Goal: Information Seeking & Learning: Learn about a topic

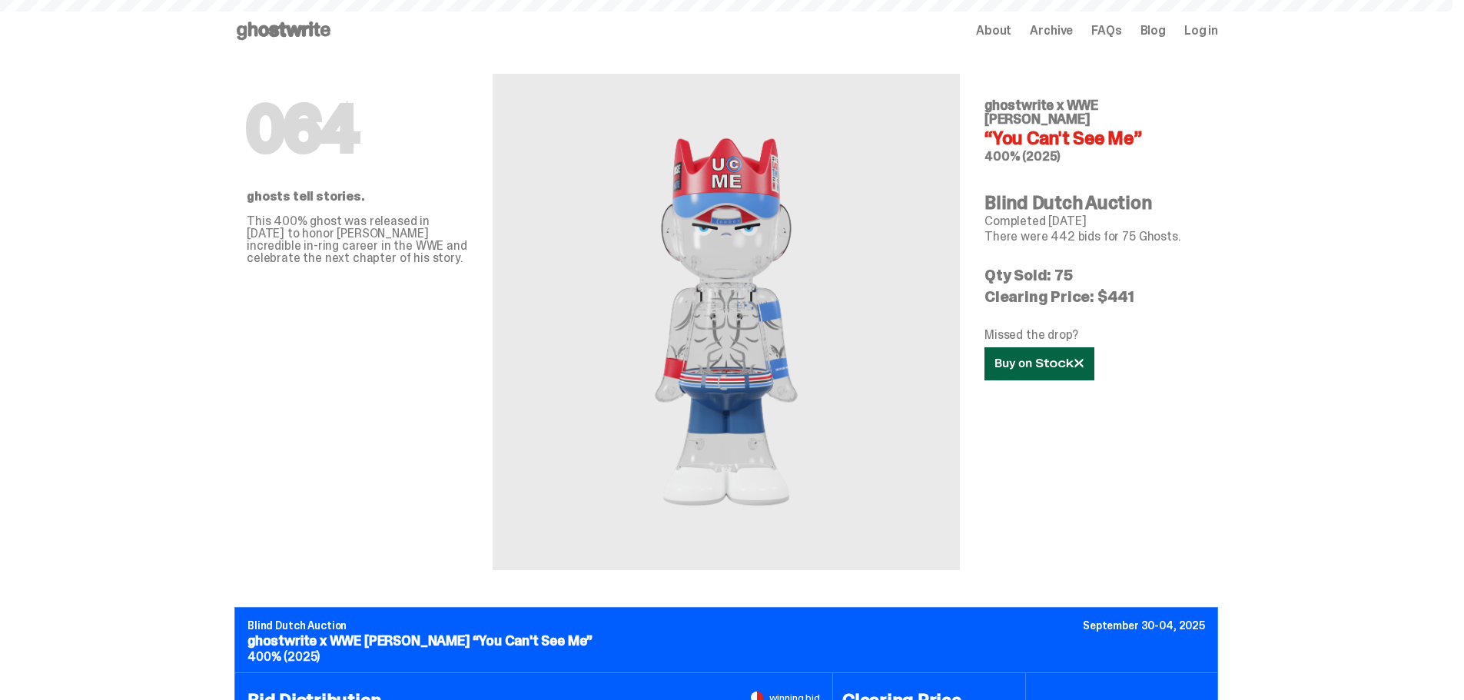
click at [1028, 358] on icon at bounding box center [1039, 364] width 88 height 12
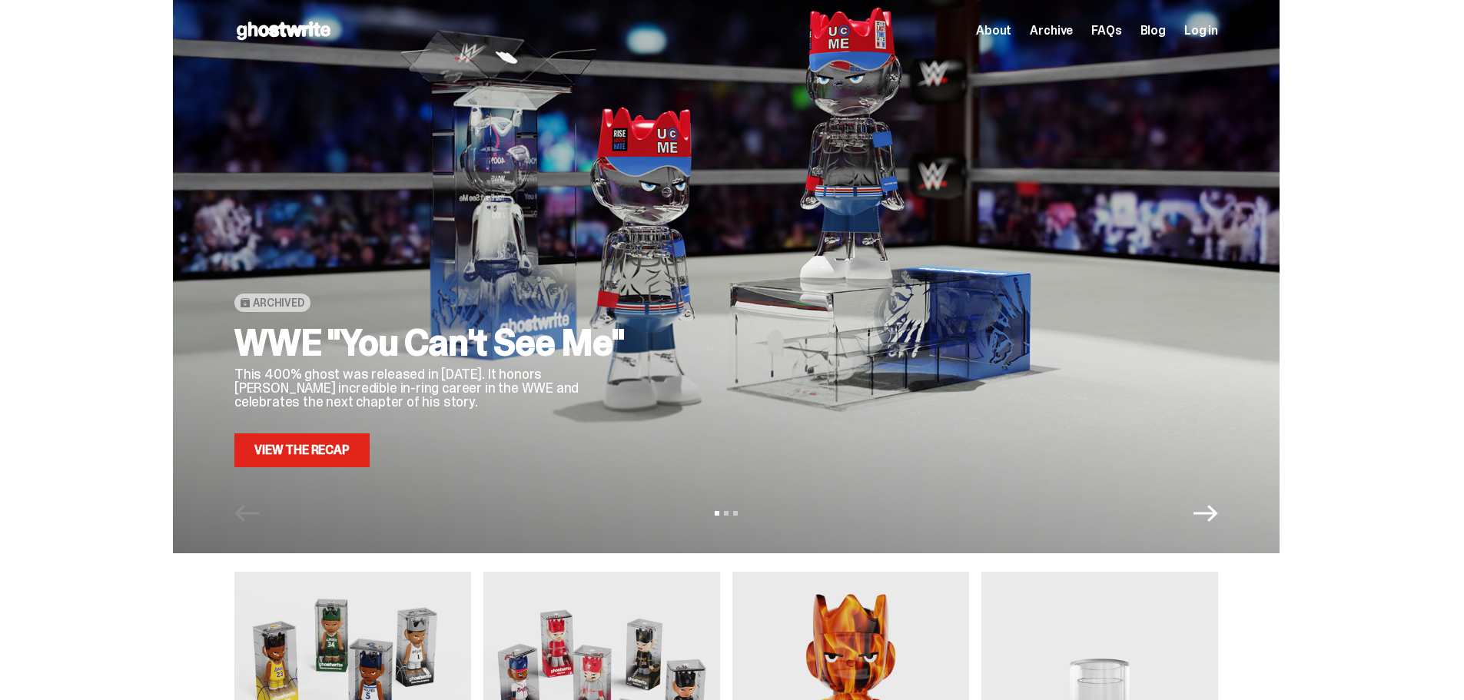
click at [1228, 516] on div "View slide 1 View slide 2 View slide 3" at bounding box center [726, 513] width 1107 height 25
click at [1218, 513] on icon "Next" at bounding box center [1205, 513] width 25 height 17
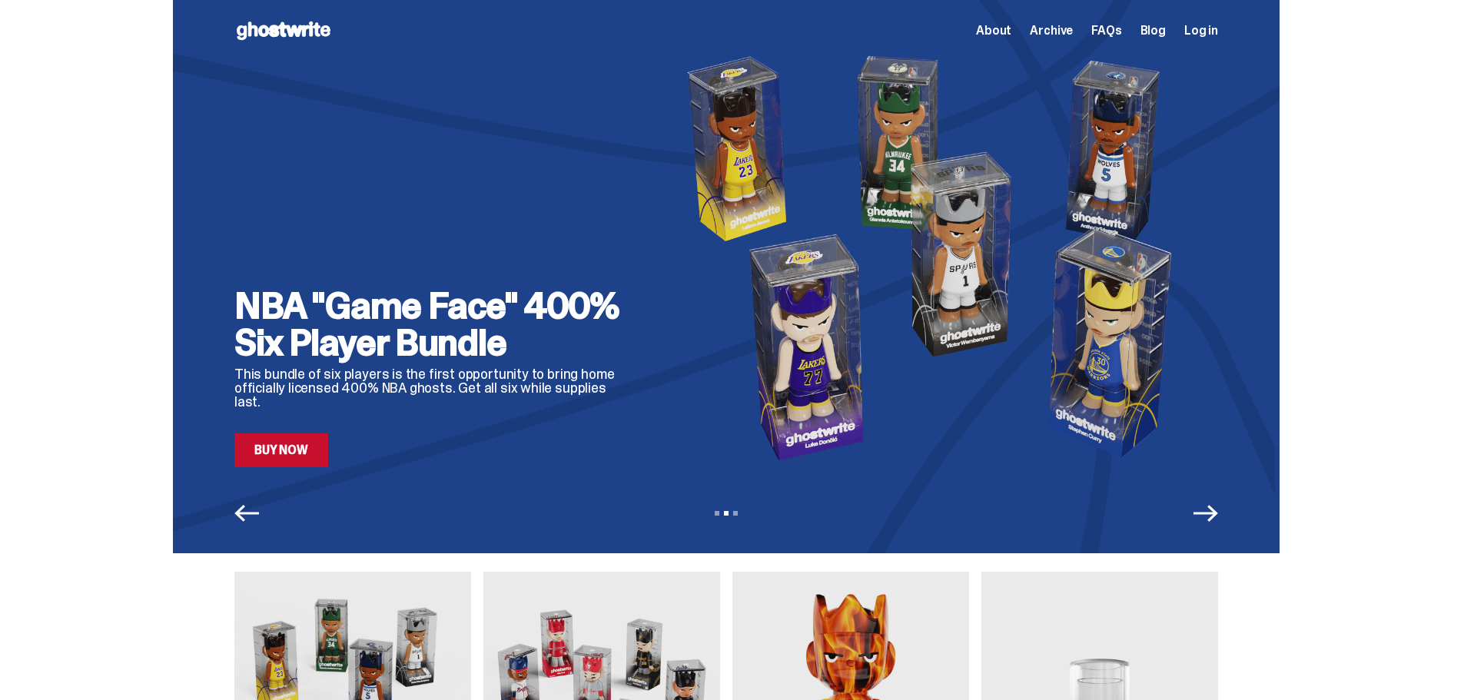
click at [241, 524] on icon "Previous" at bounding box center [246, 513] width 25 height 25
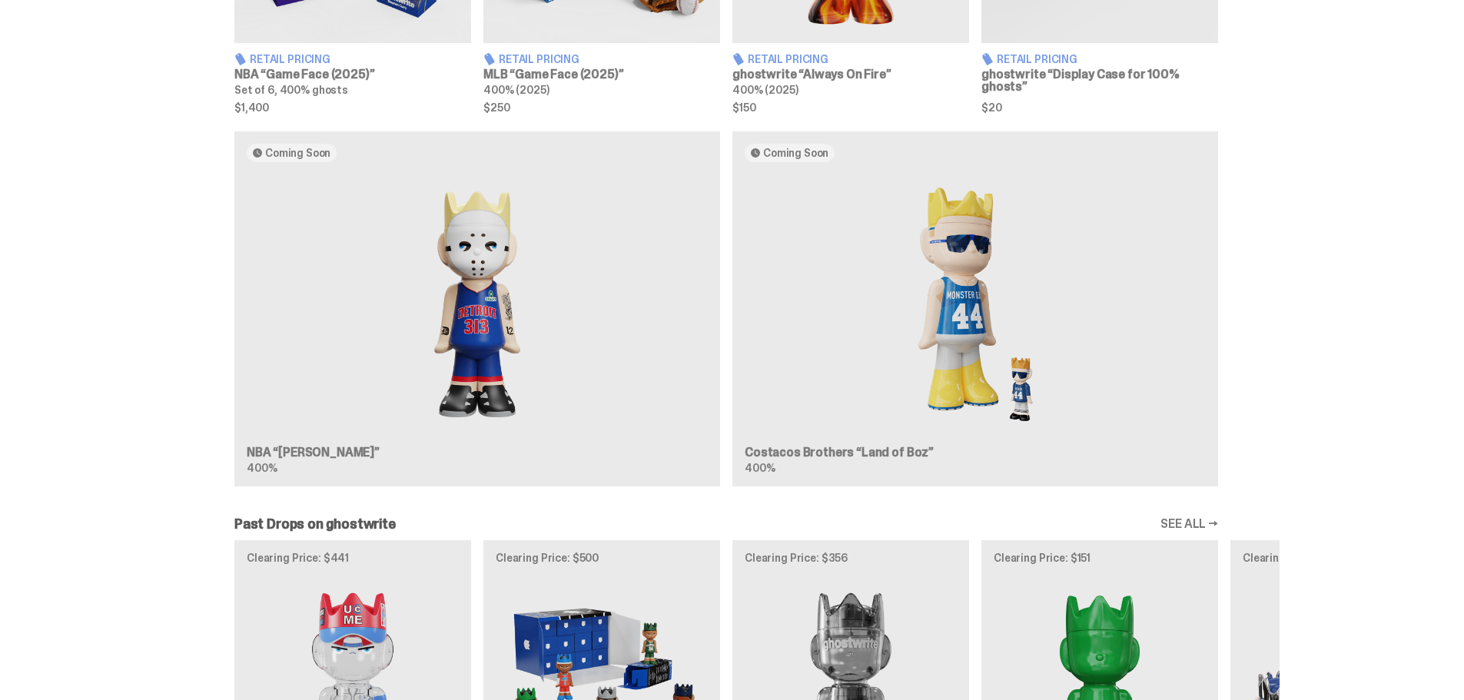
scroll to position [845, 0]
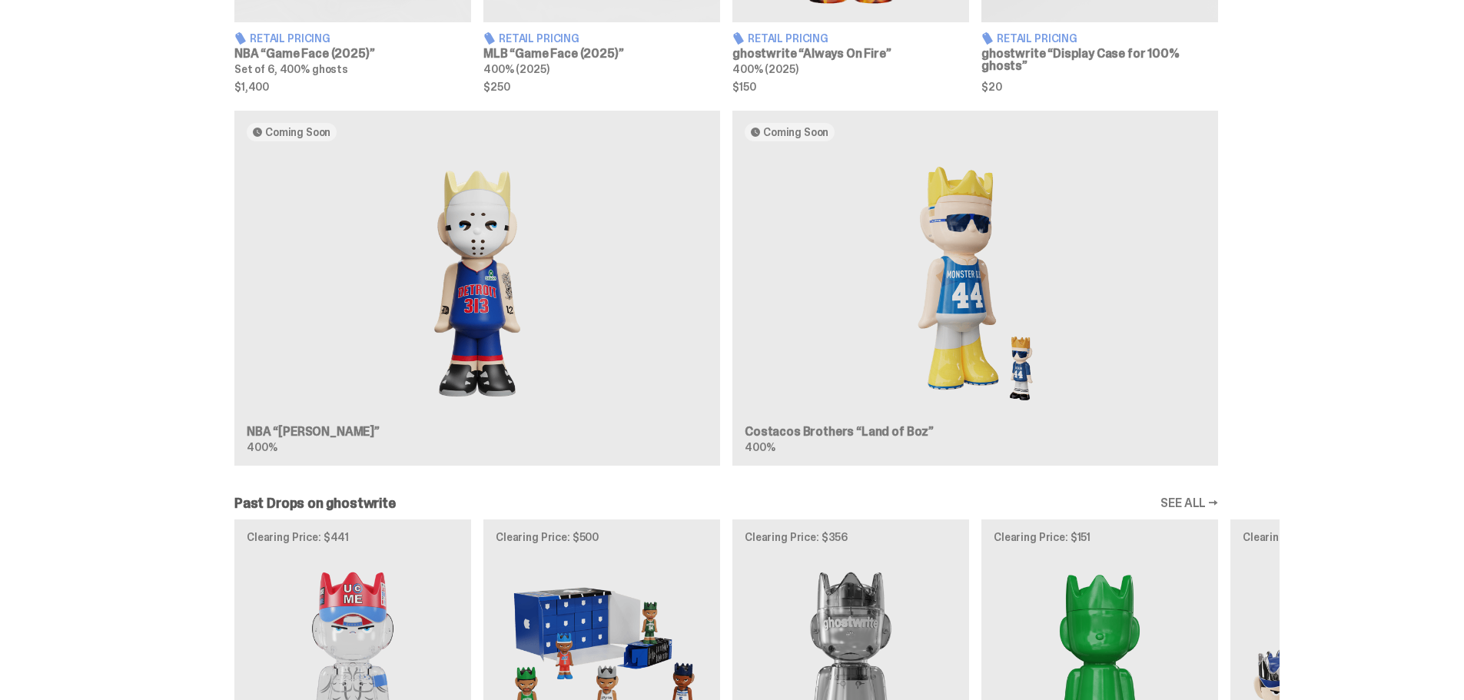
click at [287, 434] on div "Coming Soon NBA “Eminem” 400% Coming Soon Costacos Brothers “Land of Boz” 400%" at bounding box center [726, 294] width 1107 height 367
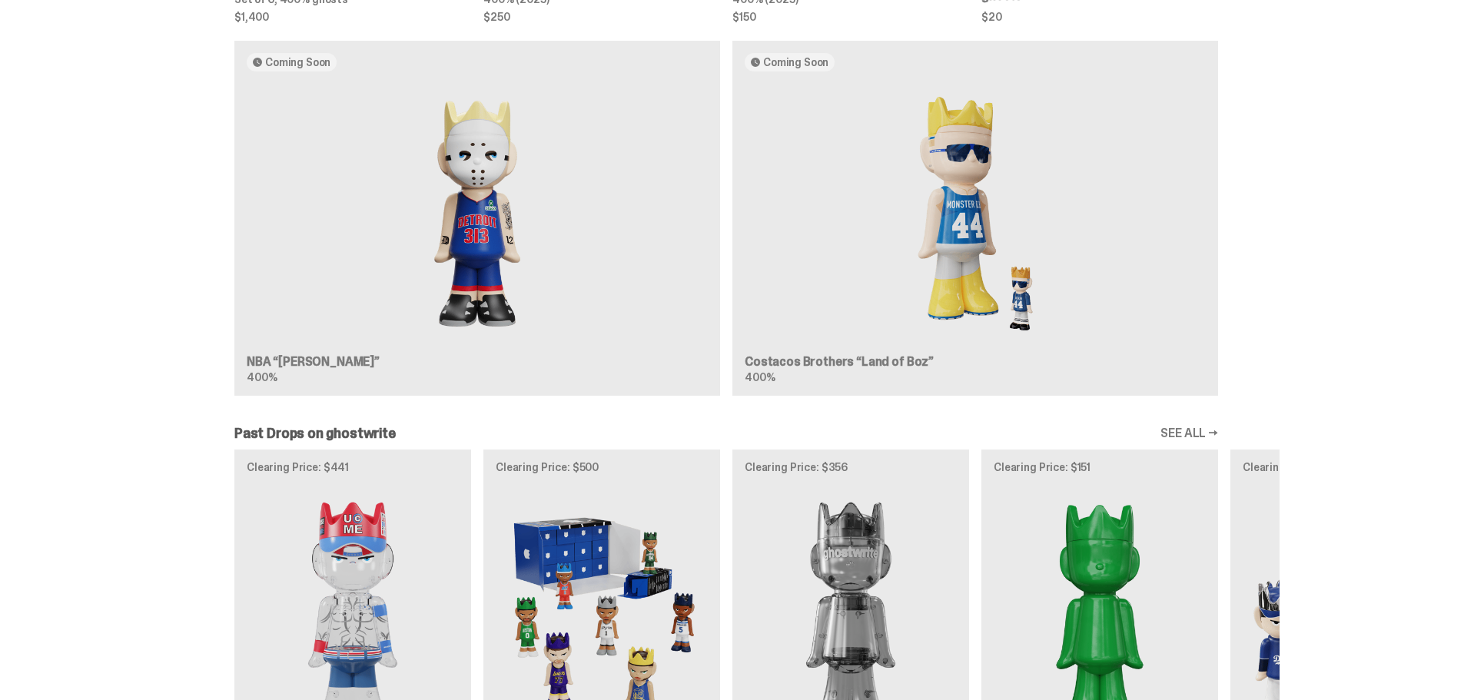
scroll to position [1076, 0]
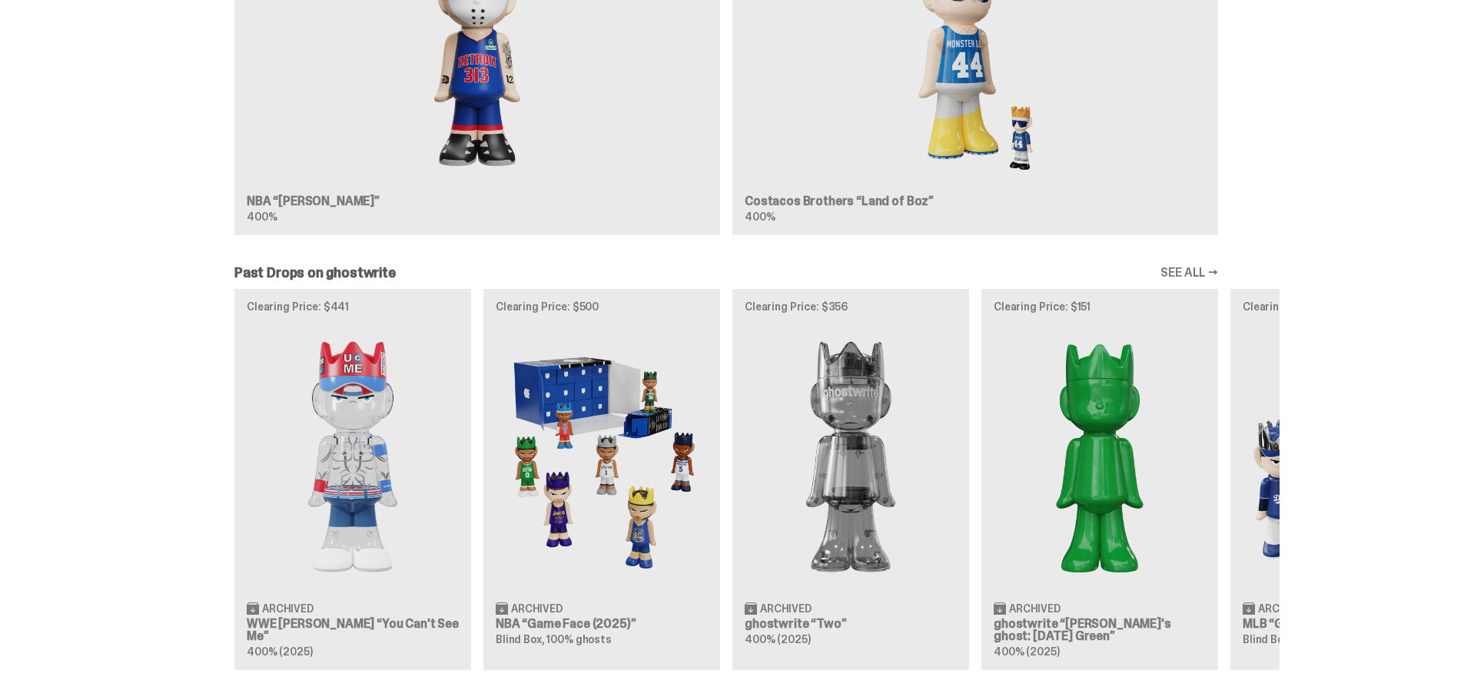
click at [493, 35] on div "Coming Soon NBA “Eminem” 400% Coming Soon Costacos Brothers “Land of Boz” 400%" at bounding box center [726, 63] width 1107 height 367
click at [497, 87] on div "Coming Soon NBA “Eminem” 400% Coming Soon Costacos Brothers “Land of Boz” 400%" at bounding box center [726, 63] width 1107 height 367
click at [284, 207] on div "Coming Soon NBA “Eminem” 400% Coming Soon Costacos Brothers “Land of Boz” 400%" at bounding box center [726, 63] width 1107 height 367
click at [1207, 272] on link "SEE ALL →" at bounding box center [1189, 273] width 58 height 12
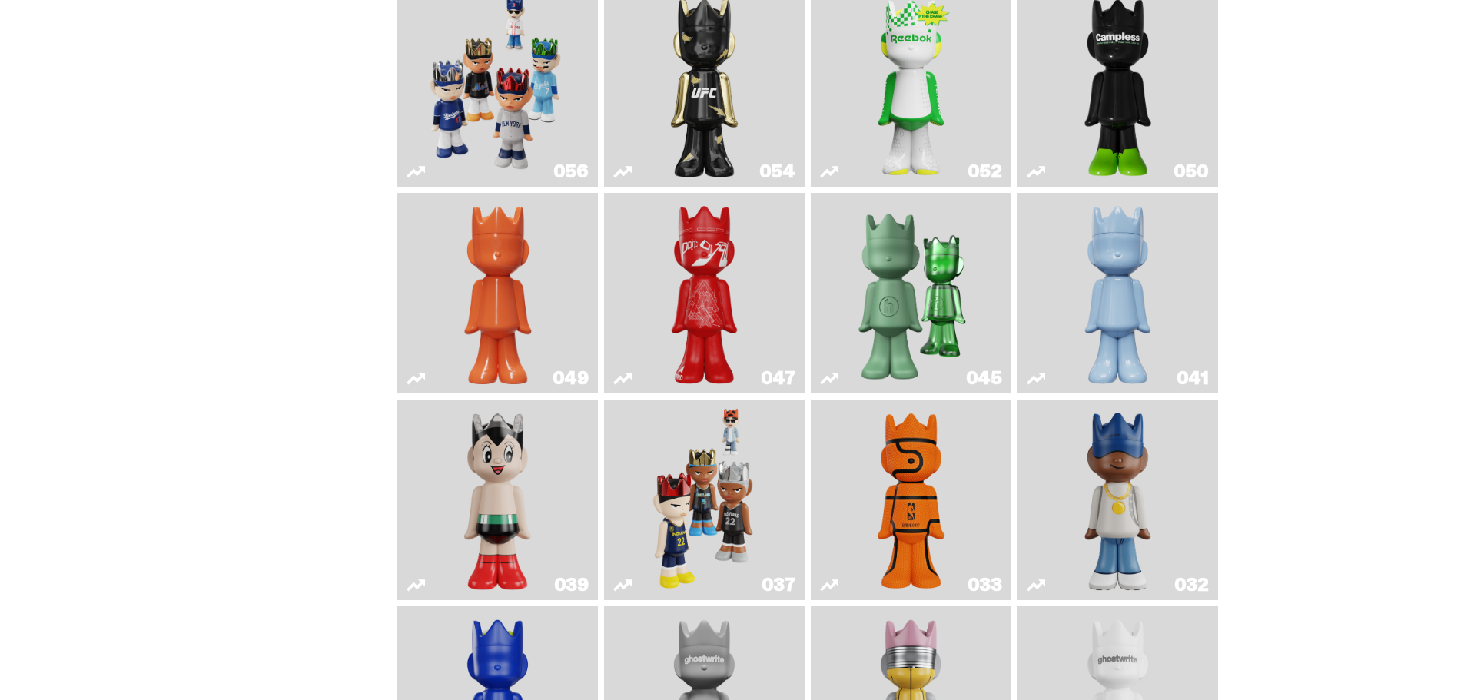
scroll to position [384, 0]
click at [895, 480] on img "Game Ball" at bounding box center [911, 499] width 81 height 188
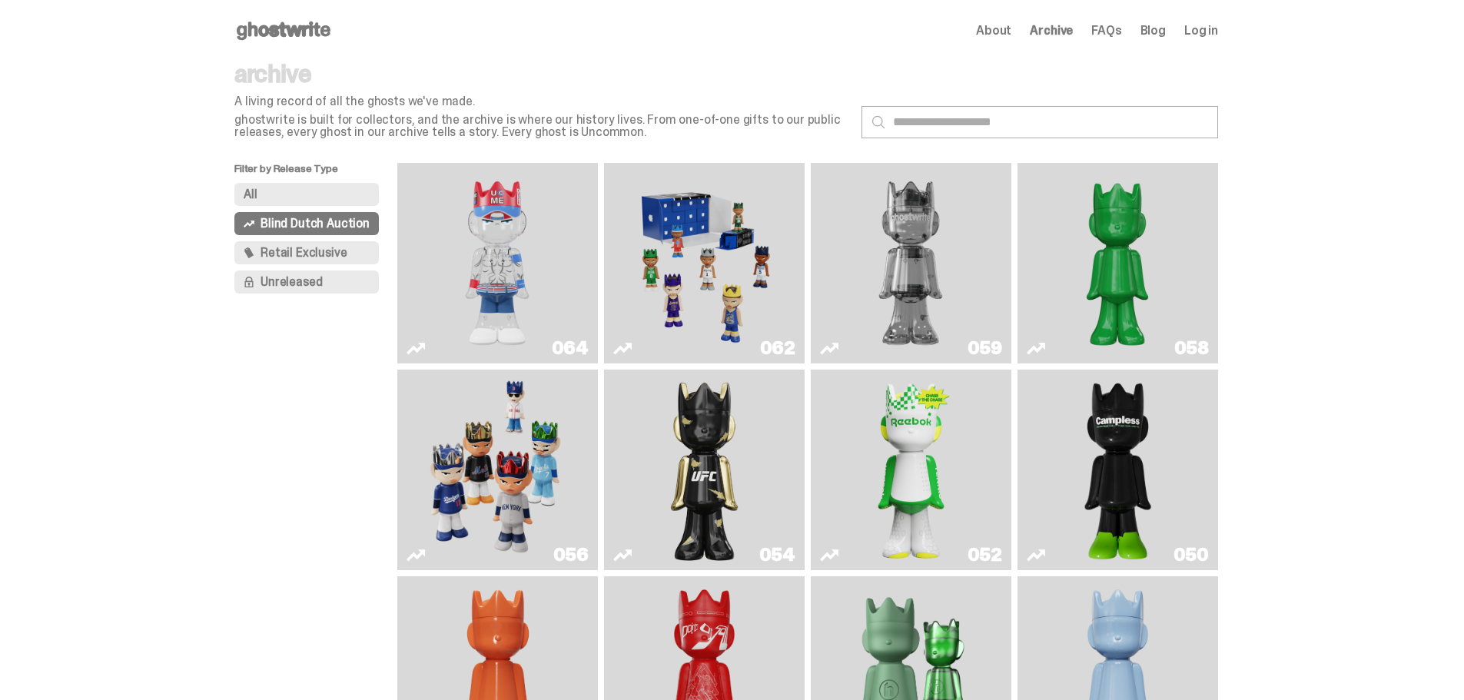
click at [312, 281] on span "Unreleased" at bounding box center [291, 282] width 61 height 12
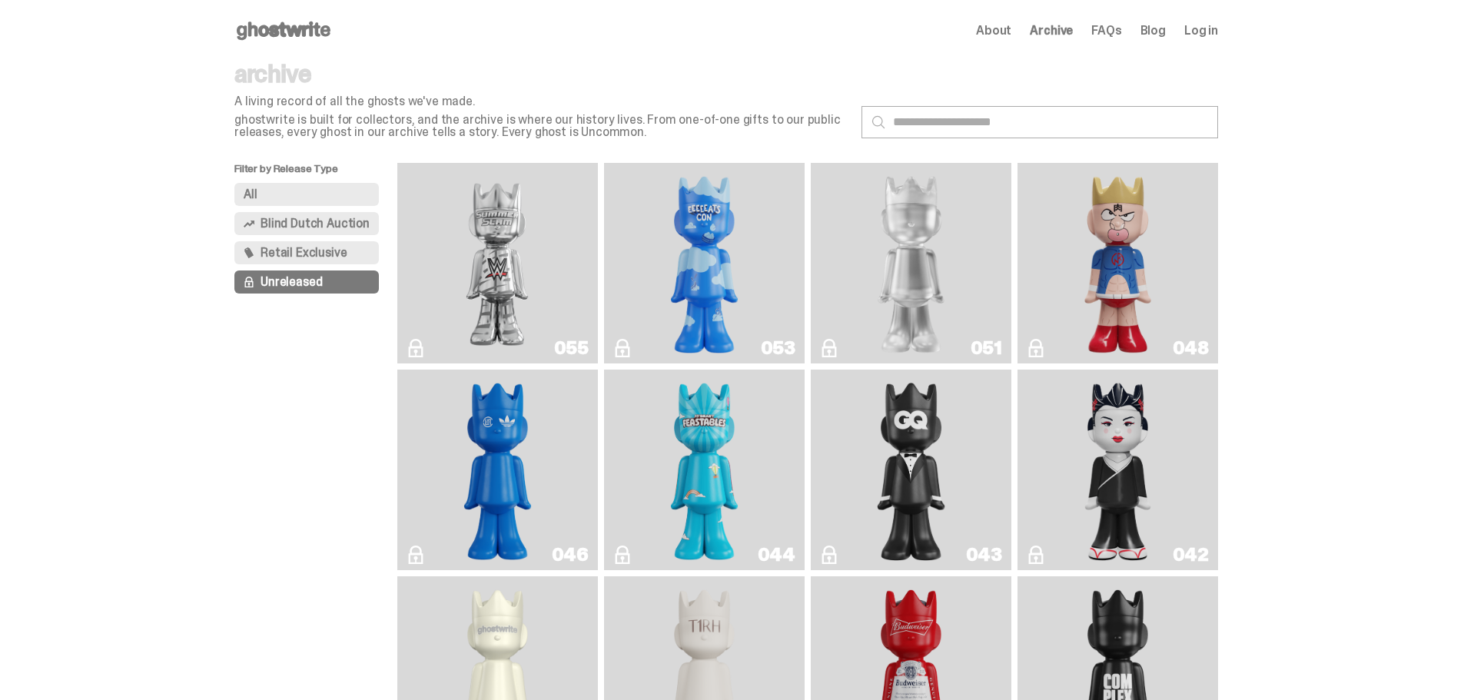
click at [506, 257] on img "I Was There SummerSlam" at bounding box center [497, 263] width 151 height 188
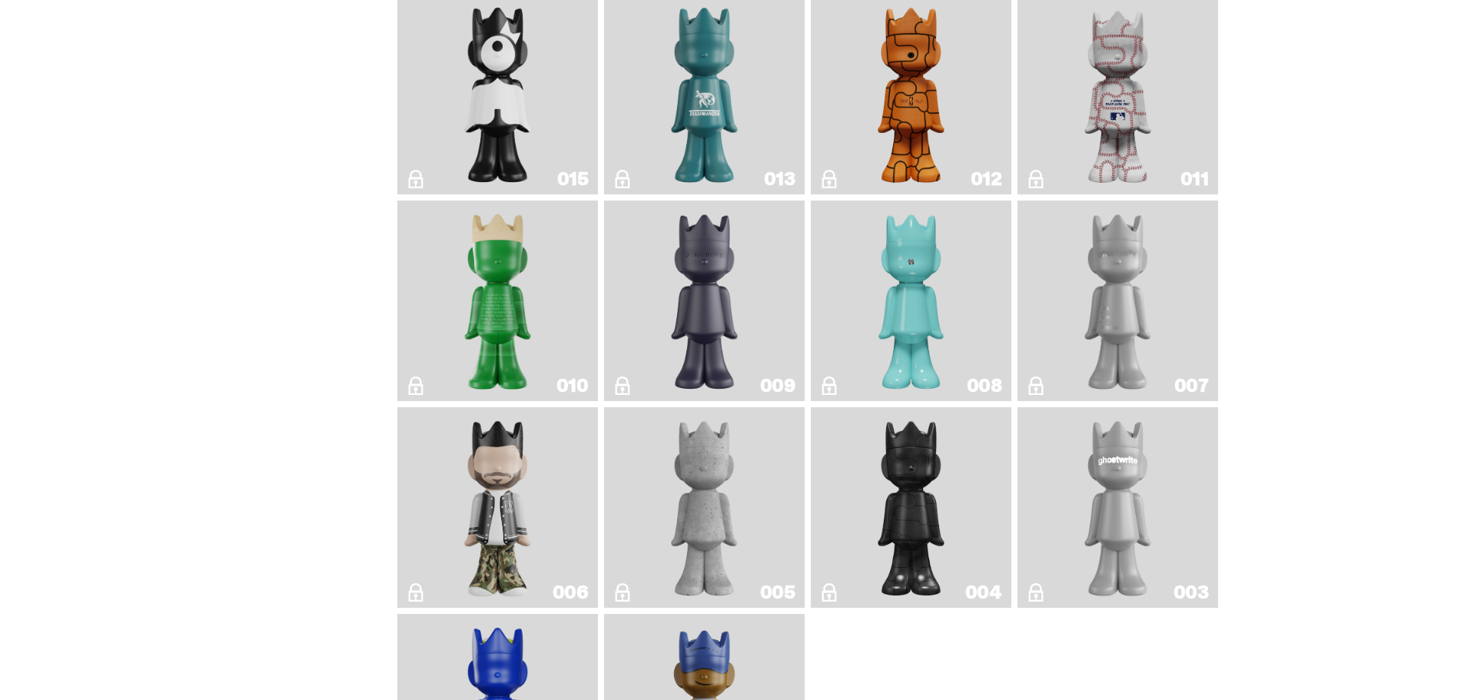
scroll to position [1460, 0]
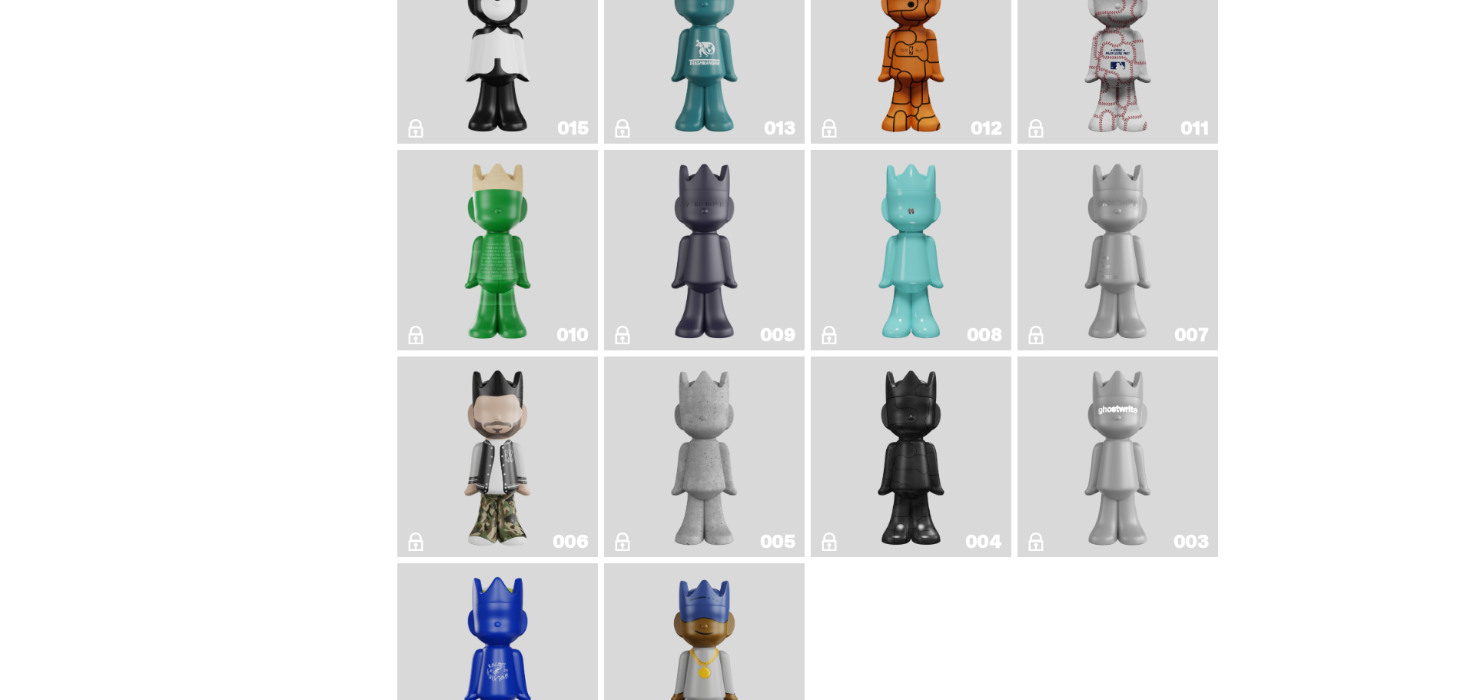
click at [1145, 71] on img "Baseball" at bounding box center [1117, 43] width 80 height 188
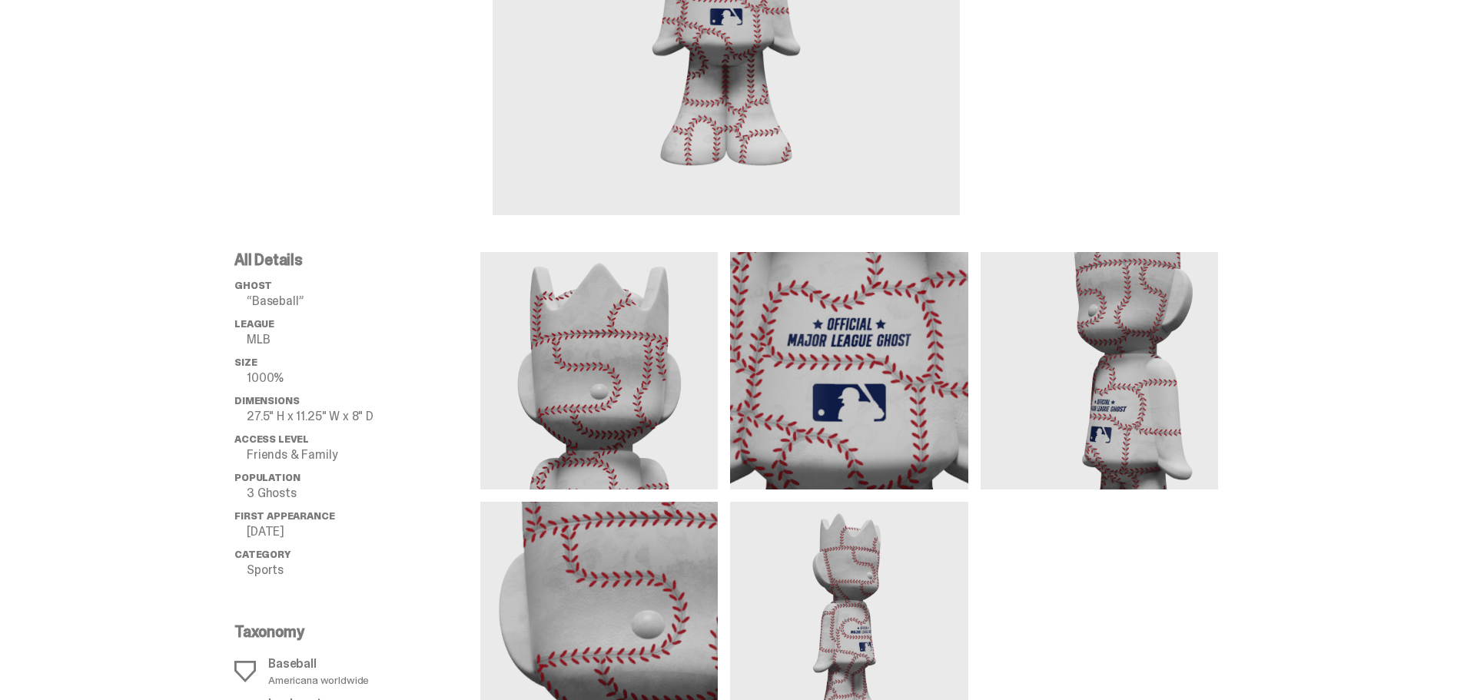
scroll to position [384, 0]
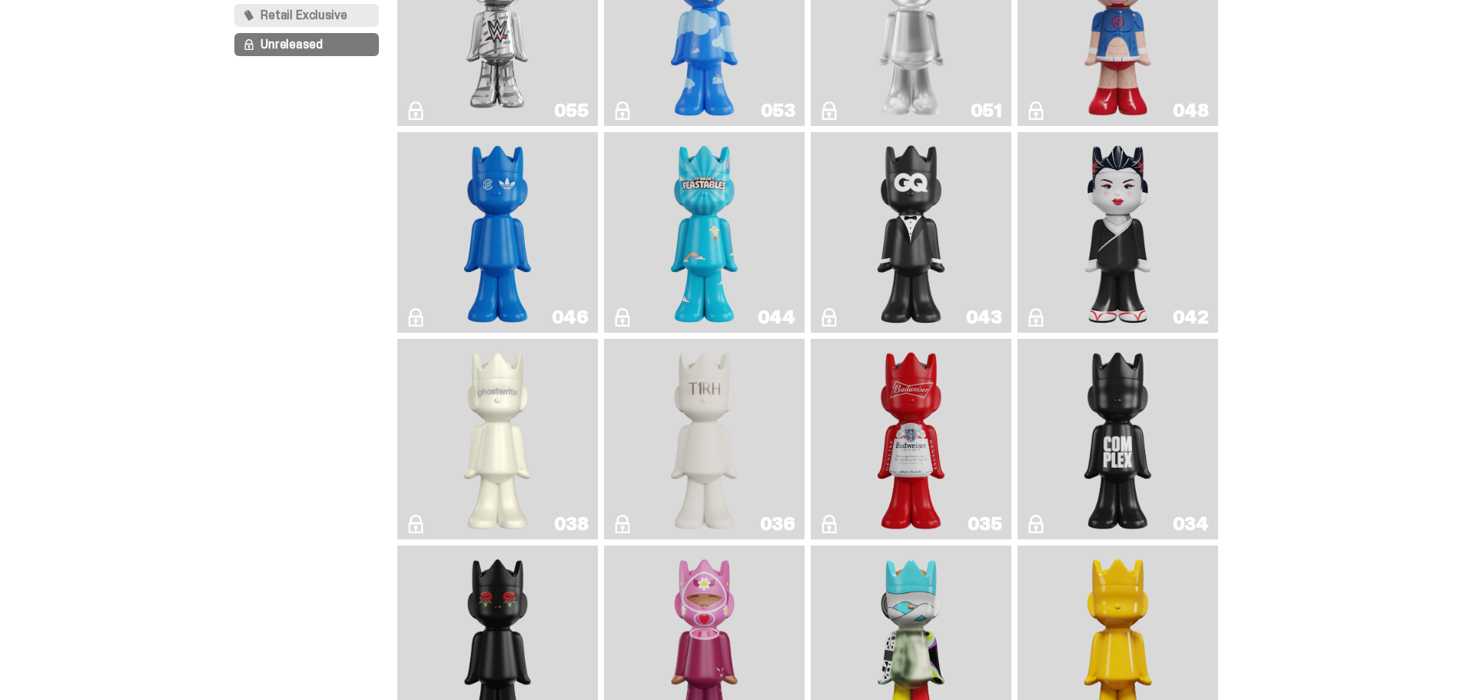
scroll to position [40, 0]
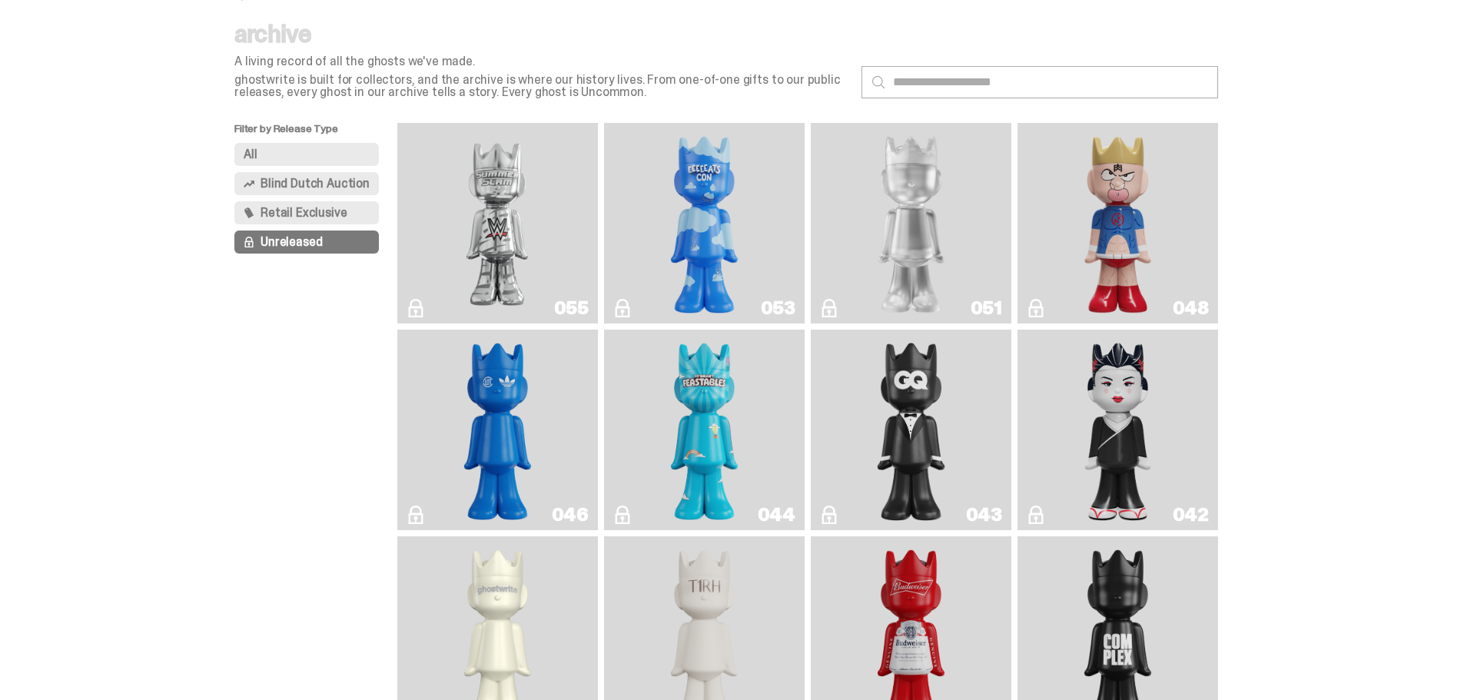
click at [318, 209] on span "Retail Exclusive" at bounding box center [304, 213] width 86 height 12
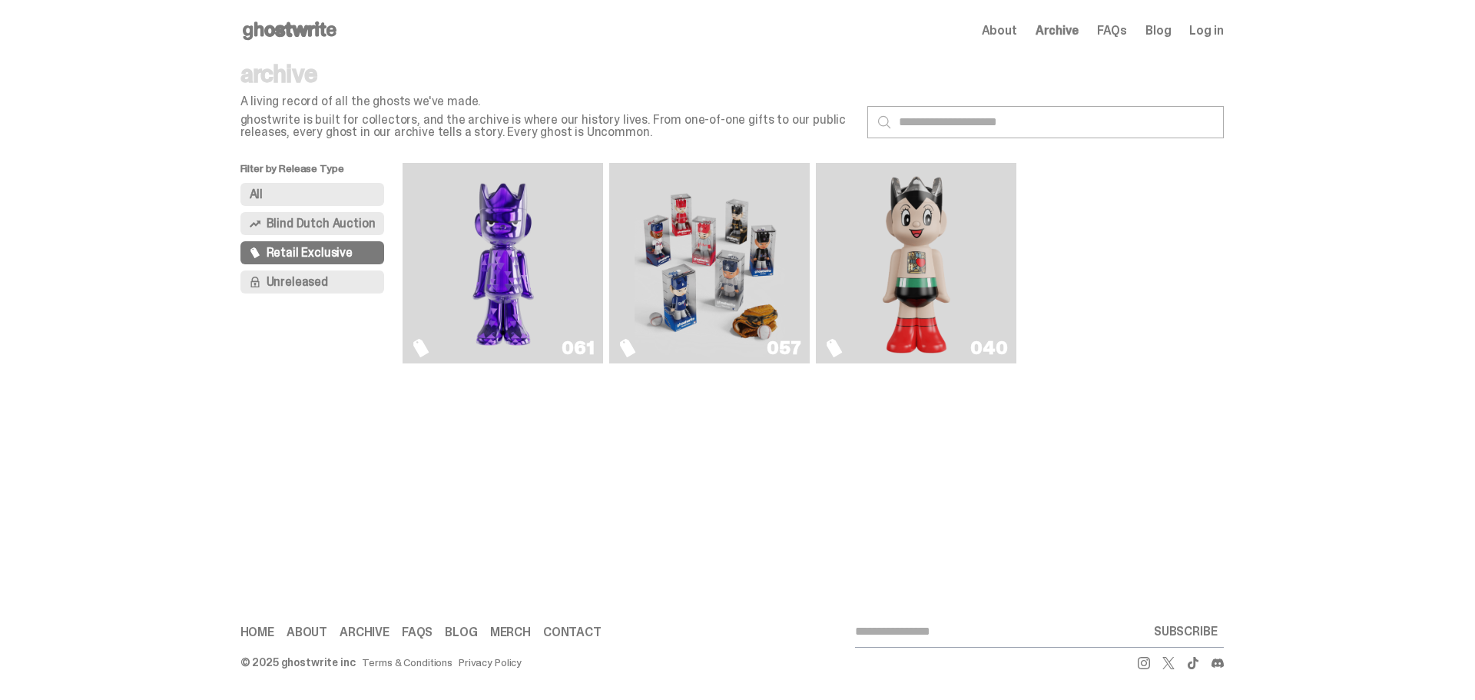
click at [338, 218] on span "Blind Dutch Auction" at bounding box center [321, 223] width 109 height 12
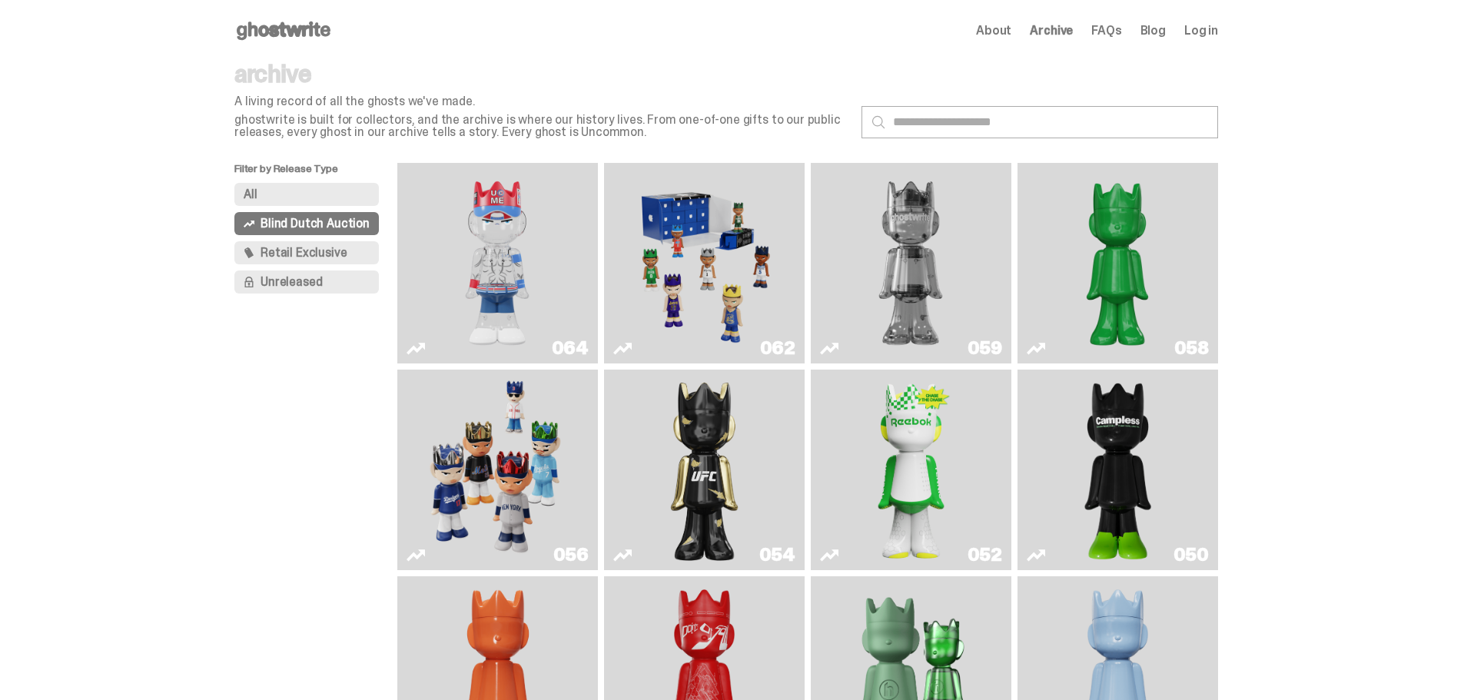
click at [284, 194] on button "All" at bounding box center [306, 194] width 144 height 23
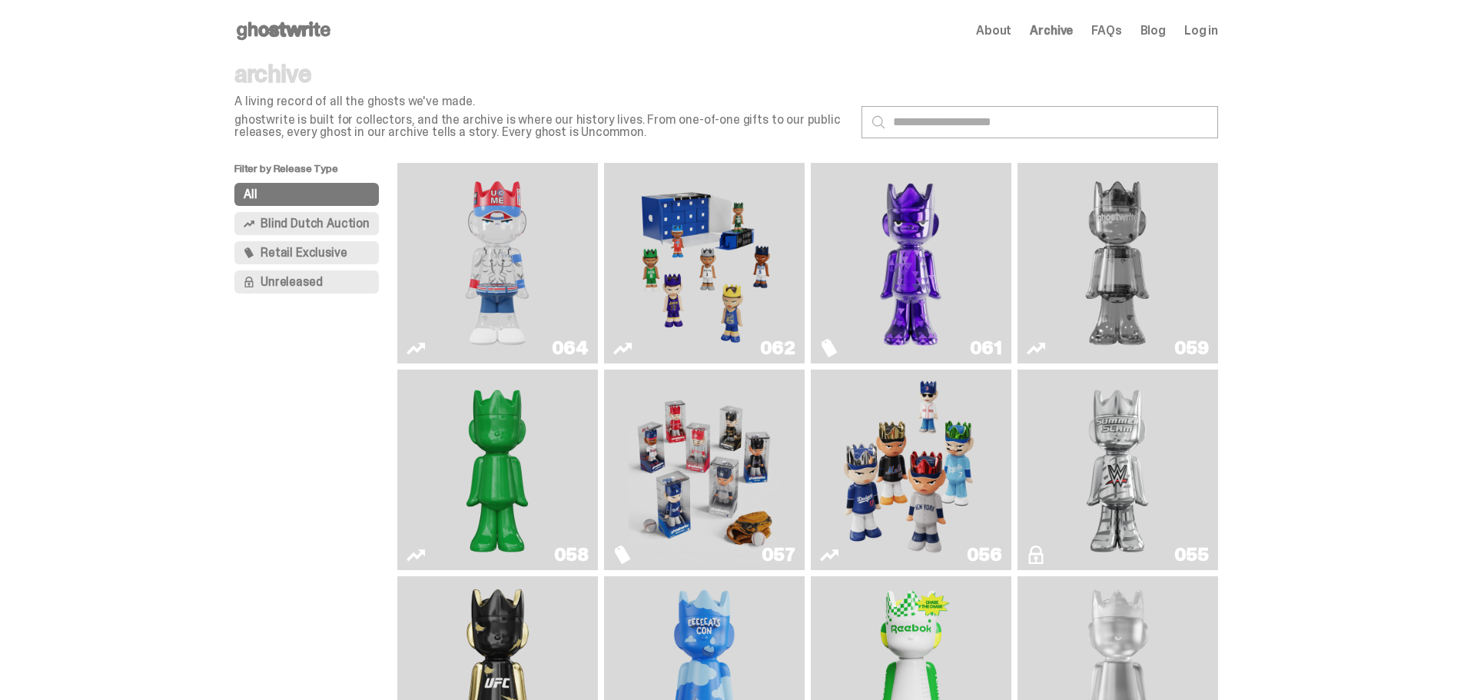
click at [297, 27] on icon at bounding box center [283, 30] width 98 height 25
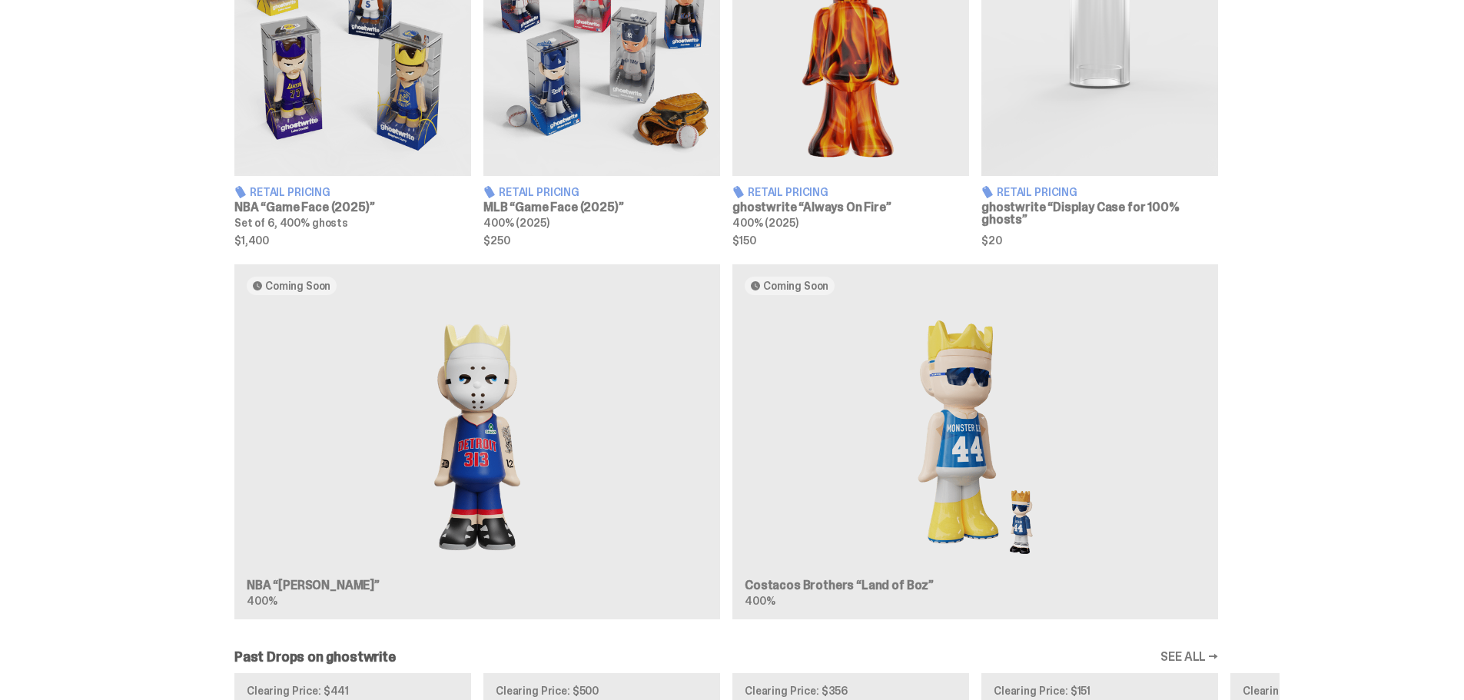
scroll to position [768, 0]
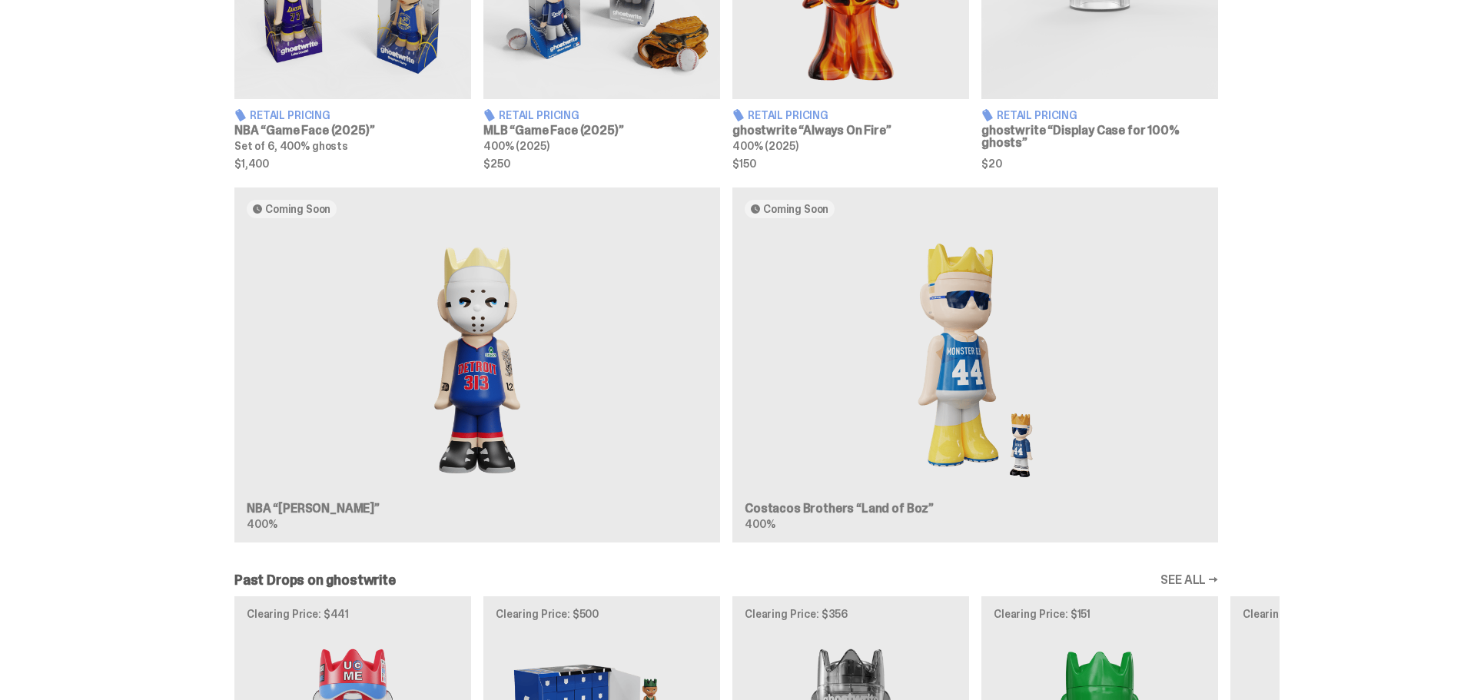
click at [294, 201] on div "Coming Soon NBA “Eminem” 400% Coming Soon Costacos Brothers “Land of Boz” 400%" at bounding box center [726, 371] width 1107 height 367
click at [292, 216] on div "Coming Soon NBA “Eminem” 400% Coming Soon Costacos Brothers “Land of Boz” 400%" at bounding box center [726, 371] width 1107 height 367
click at [475, 306] on div "Coming Soon NBA “Eminem” 400% Coming Soon Costacos Brothers “Land of Boz” 400%" at bounding box center [726, 371] width 1107 height 367
click at [261, 505] on div "Coming Soon NBA “Eminem” 400% Coming Soon Costacos Brothers “Land of Boz” 400%" at bounding box center [726, 371] width 1107 height 367
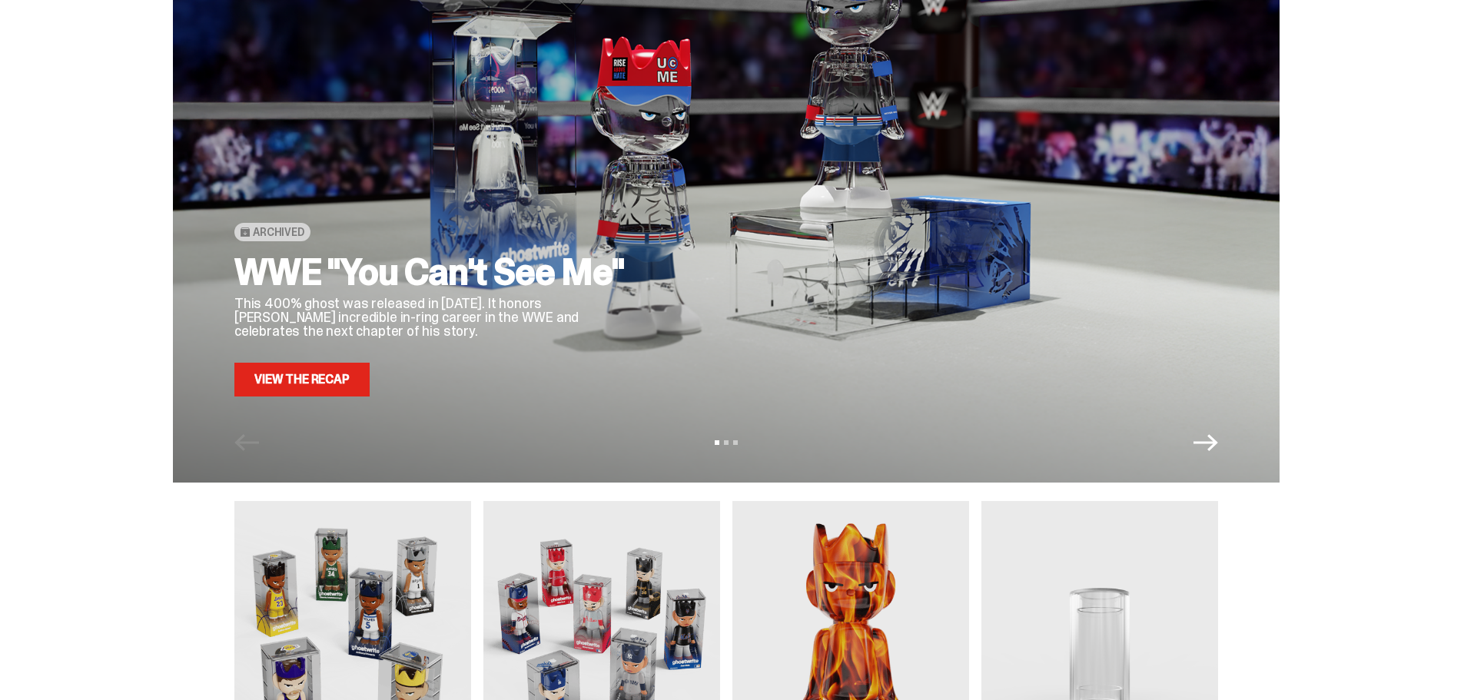
scroll to position [0, 0]
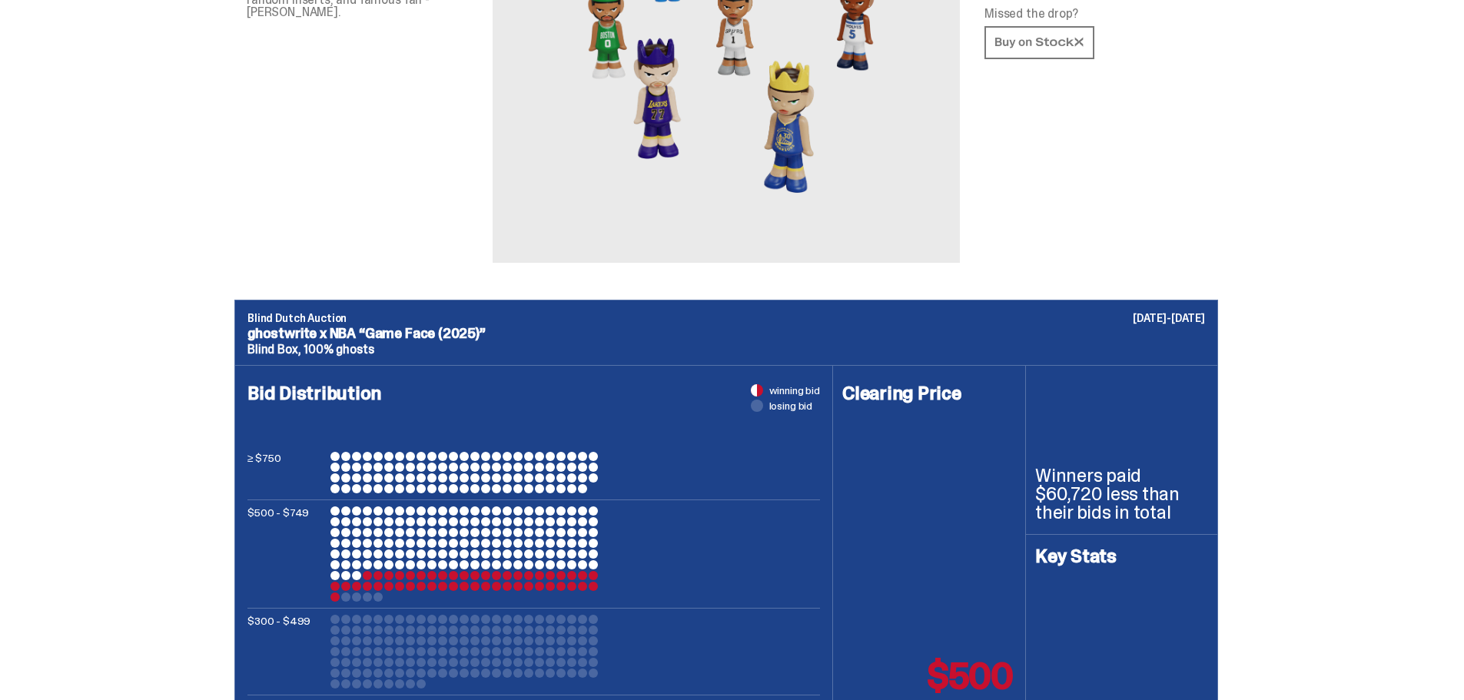
scroll to position [538, 0]
